Goal: Information Seeking & Learning: Learn about a topic

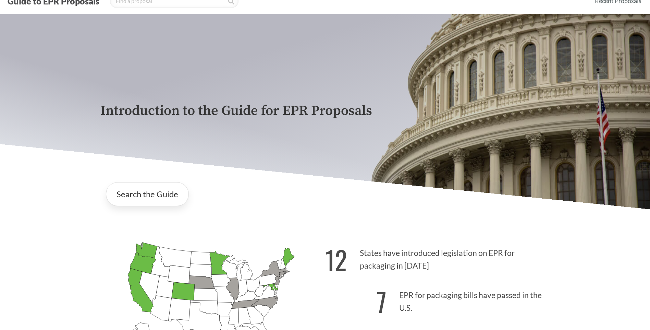
scroll to position [69, 0]
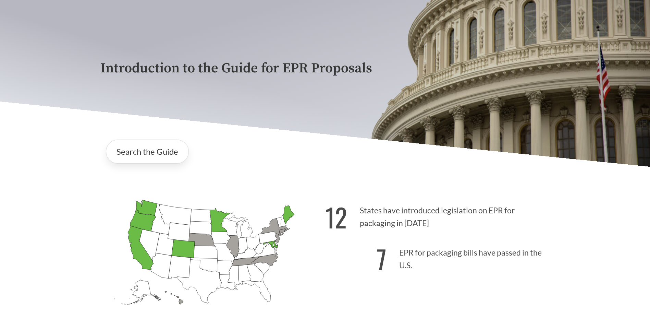
click at [138, 245] on icon "[US_STATE] Passed: 1" at bounding box center [141, 247] width 26 height 44
click at [137, 151] on link "Search the Guide" at bounding box center [147, 151] width 83 height 24
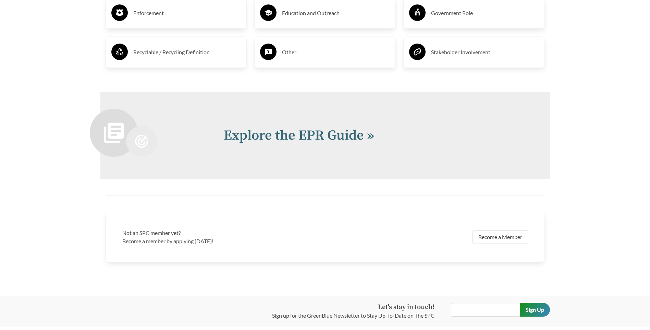
scroll to position [1391, 0]
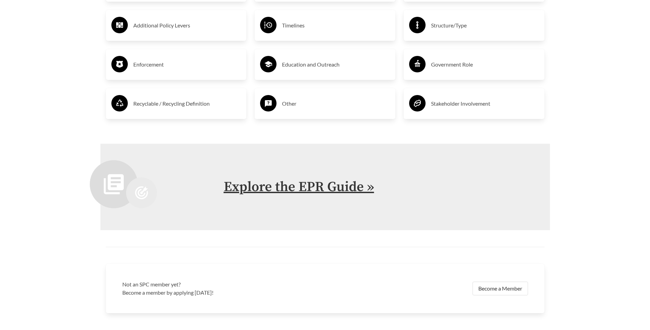
click at [332, 186] on link "Explore the EPR Guide »" at bounding box center [299, 186] width 150 height 17
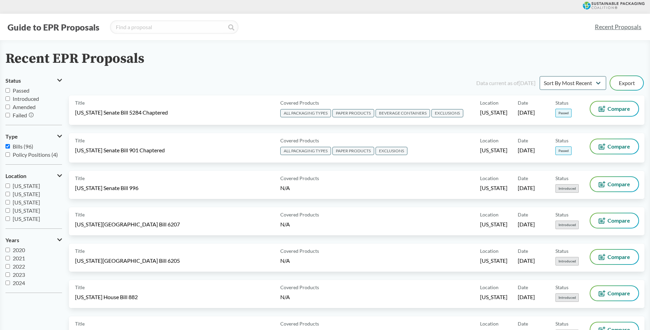
click at [8, 88] on input "Passed" at bounding box center [7, 90] width 4 height 4
checkbox input "true"
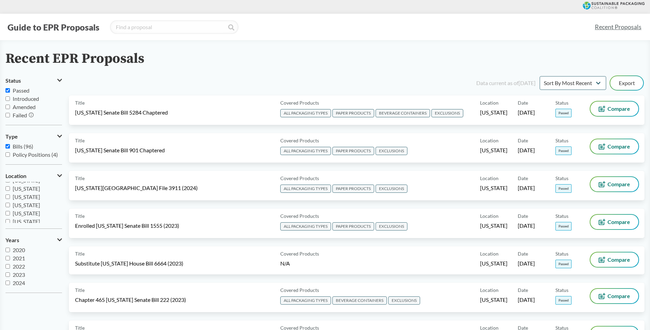
scroll to position [103, 0]
click at [6, 204] on input "[US_STATE]" at bounding box center [7, 206] width 4 height 4
checkbox input "true"
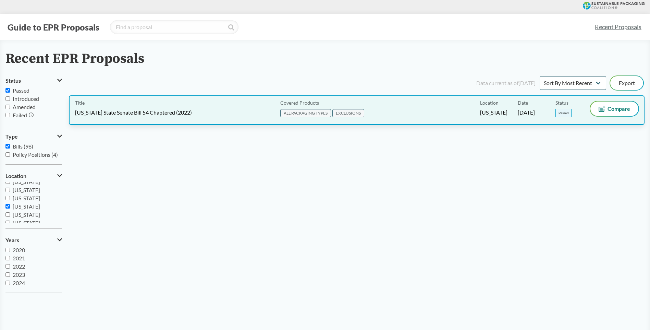
click at [297, 108] on div "Covered Products ALL PACKAGING TYPES EXCLUSIONS" at bounding box center [378, 109] width 202 height 17
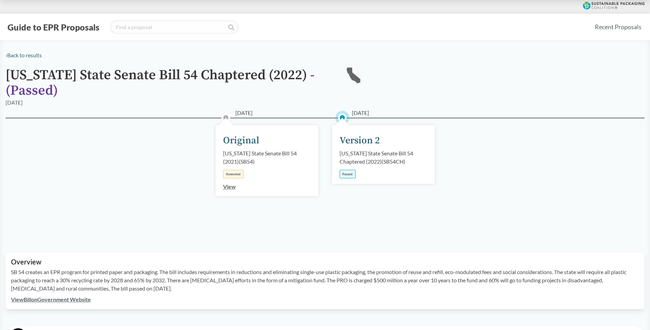
click at [374, 149] on div "[US_STATE] State Senate Bill 54 Chaptered (2022) ( SB54CH )" at bounding box center [383, 157] width 88 height 16
click at [365, 138] on div "Version 2" at bounding box center [359, 140] width 40 height 14
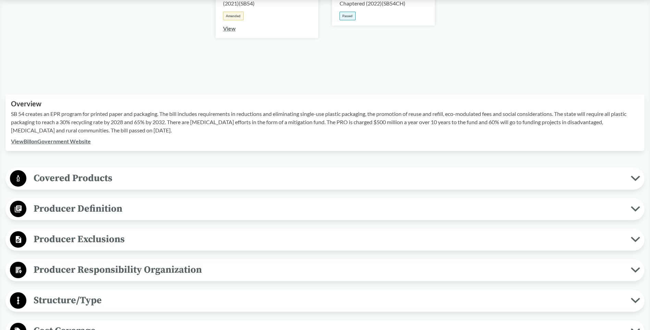
scroll to position [171, 0]
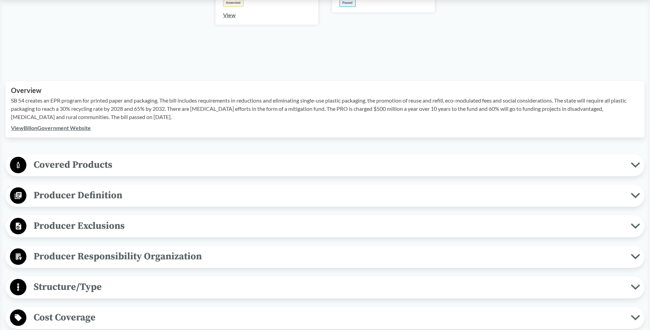
click at [18, 163] on icon at bounding box center [18, 165] width 3 height 6
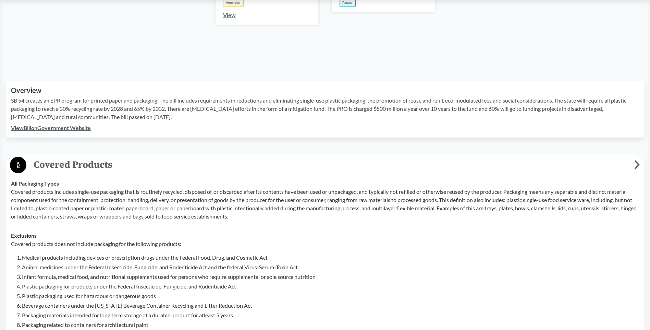
click at [61, 229] on td "Exclusions Covered products does not include packaging for the following produc…" at bounding box center [325, 308] width 634 height 164
